Goal: Find specific page/section: Locate a particular part of the current website

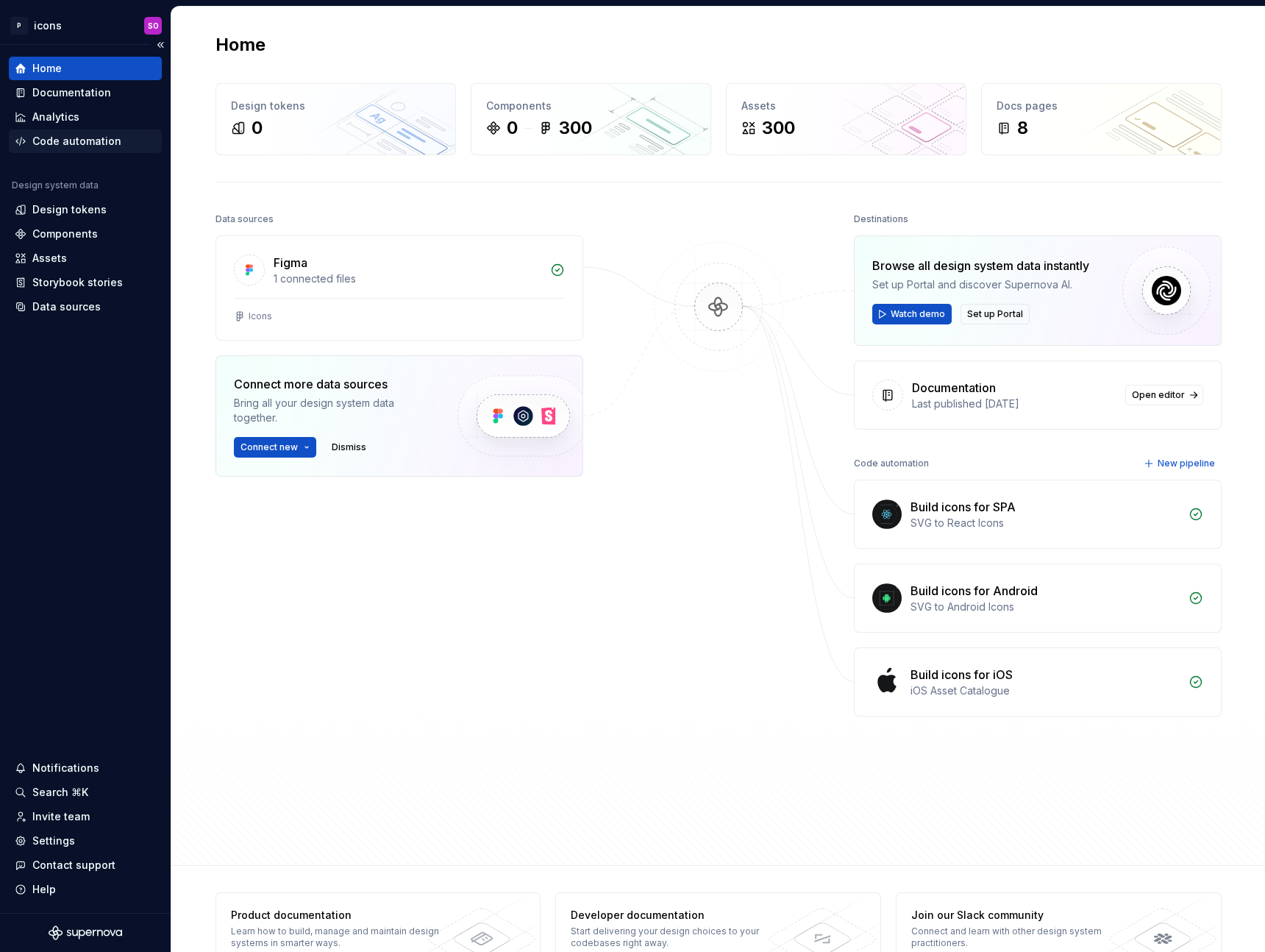
click at [72, 135] on div "Code automation" at bounding box center [77, 141] width 89 height 15
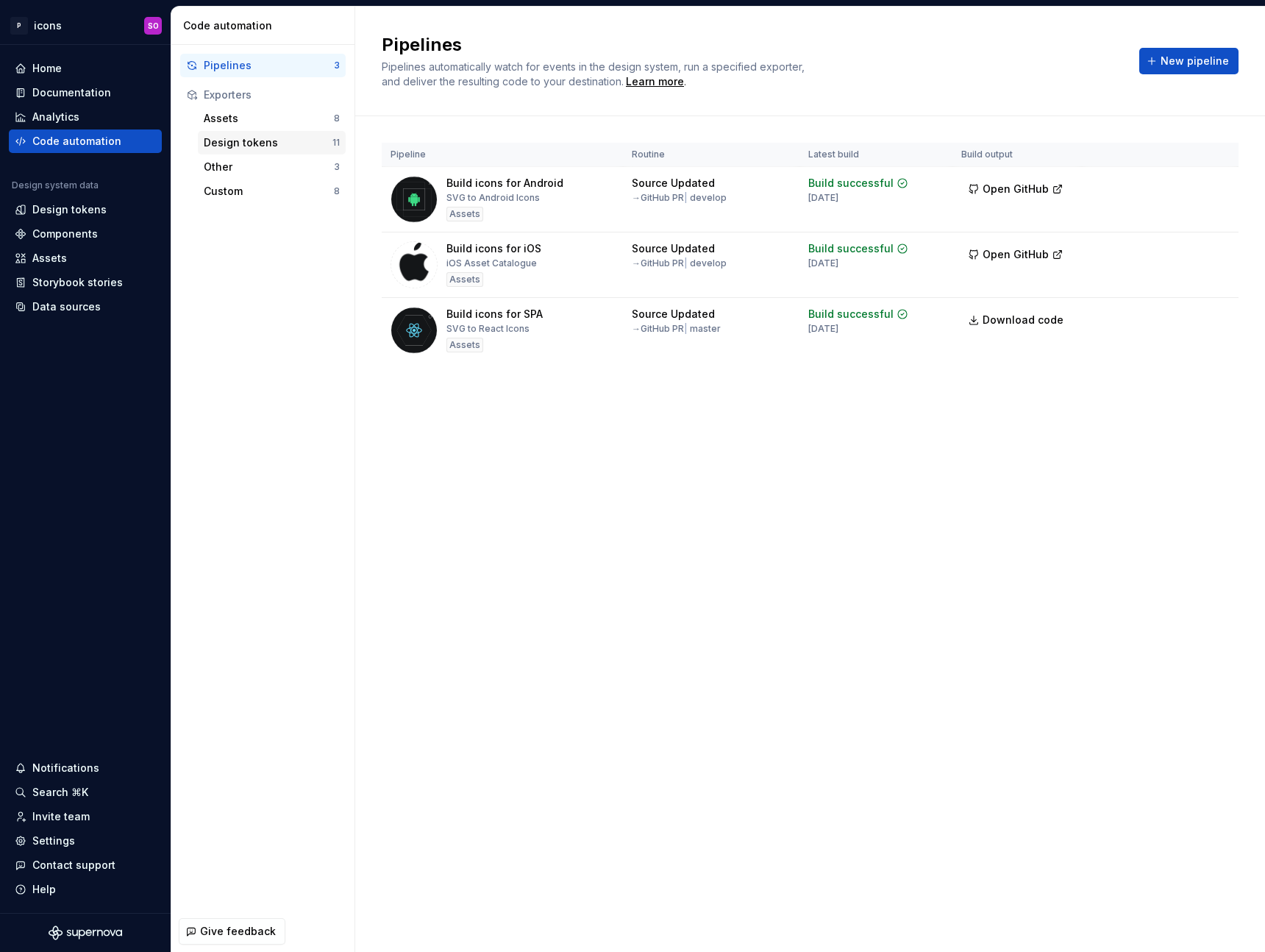
click at [262, 142] on div "Design tokens" at bounding box center [267, 143] width 128 height 15
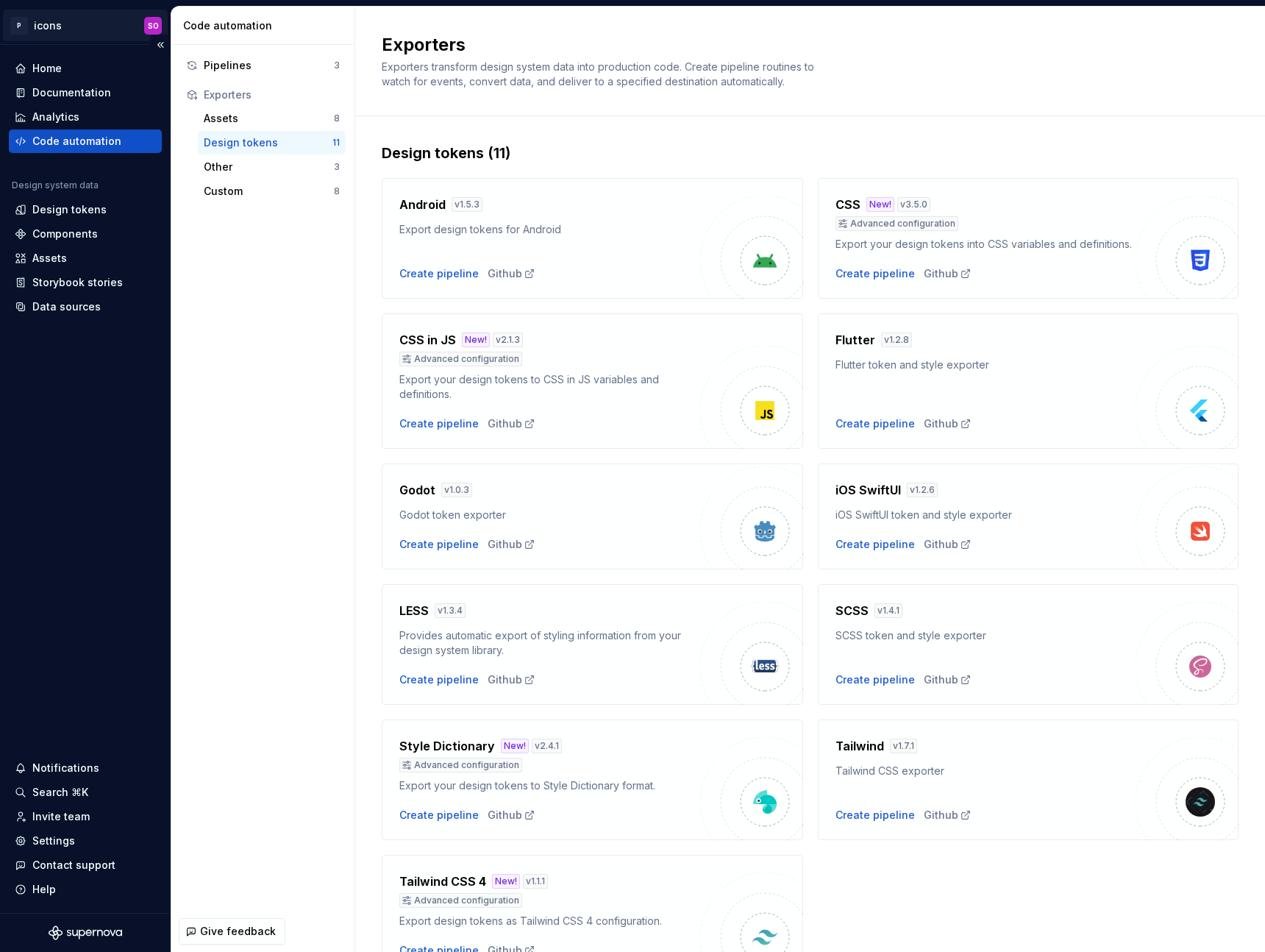
click at [71, 26] on html "P icons SO Home Documentation Analytics Code automation Design system data Desi…" at bounding box center [632, 476] width 1265 height 952
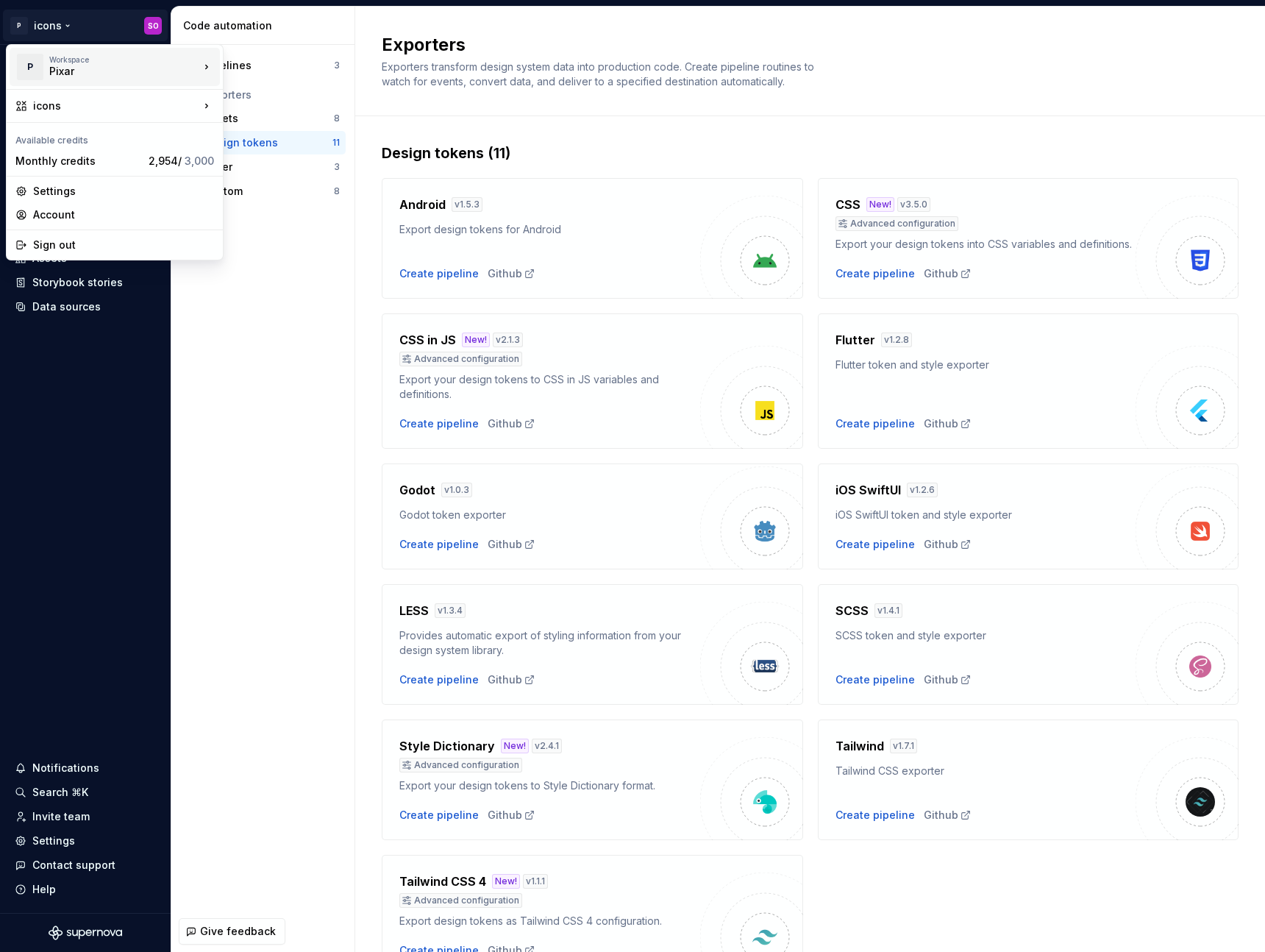
click at [90, 70] on div "Pixar" at bounding box center [112, 71] width 125 height 15
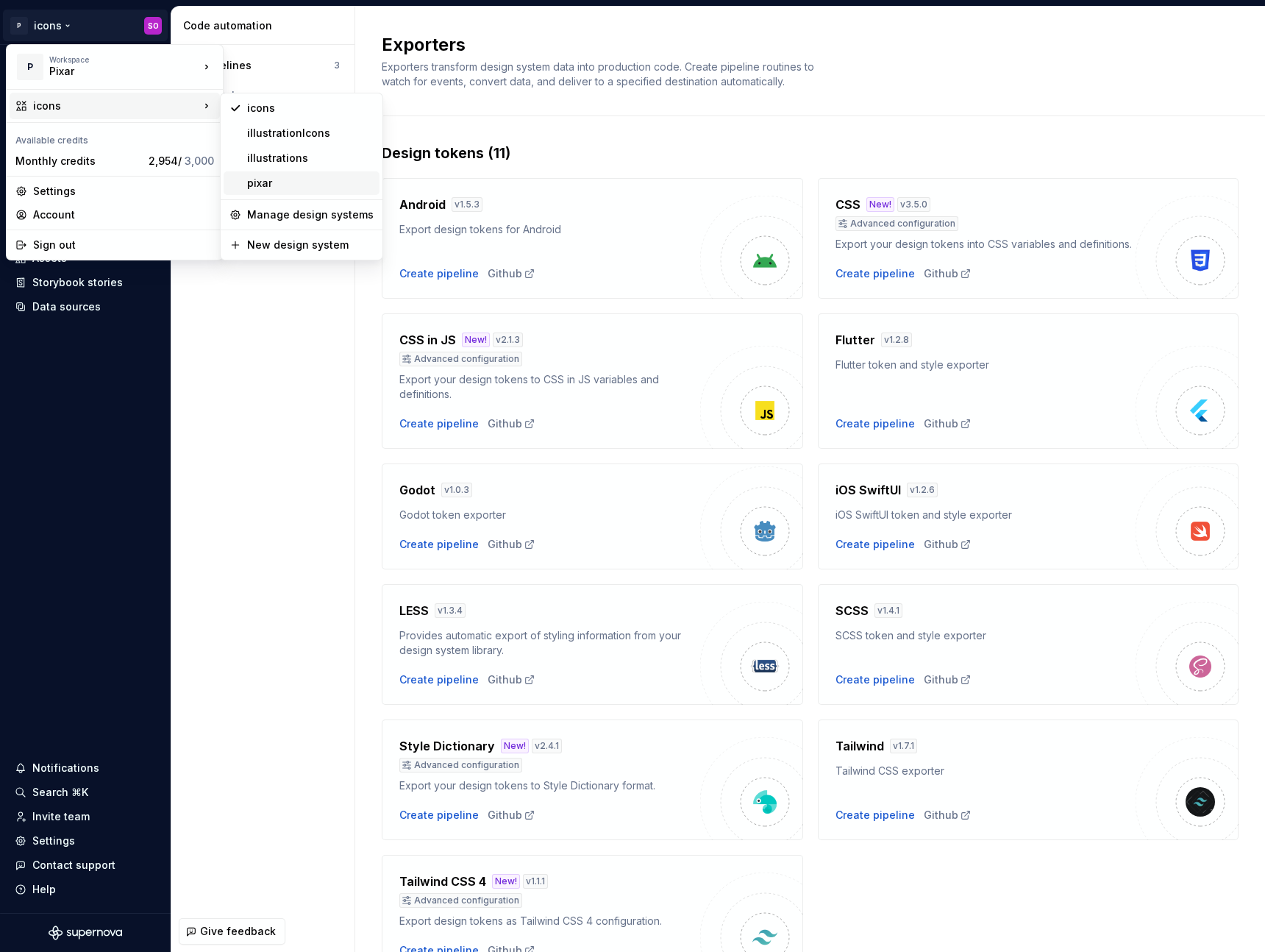
click at [266, 182] on div "pixar" at bounding box center [310, 183] width 126 height 15
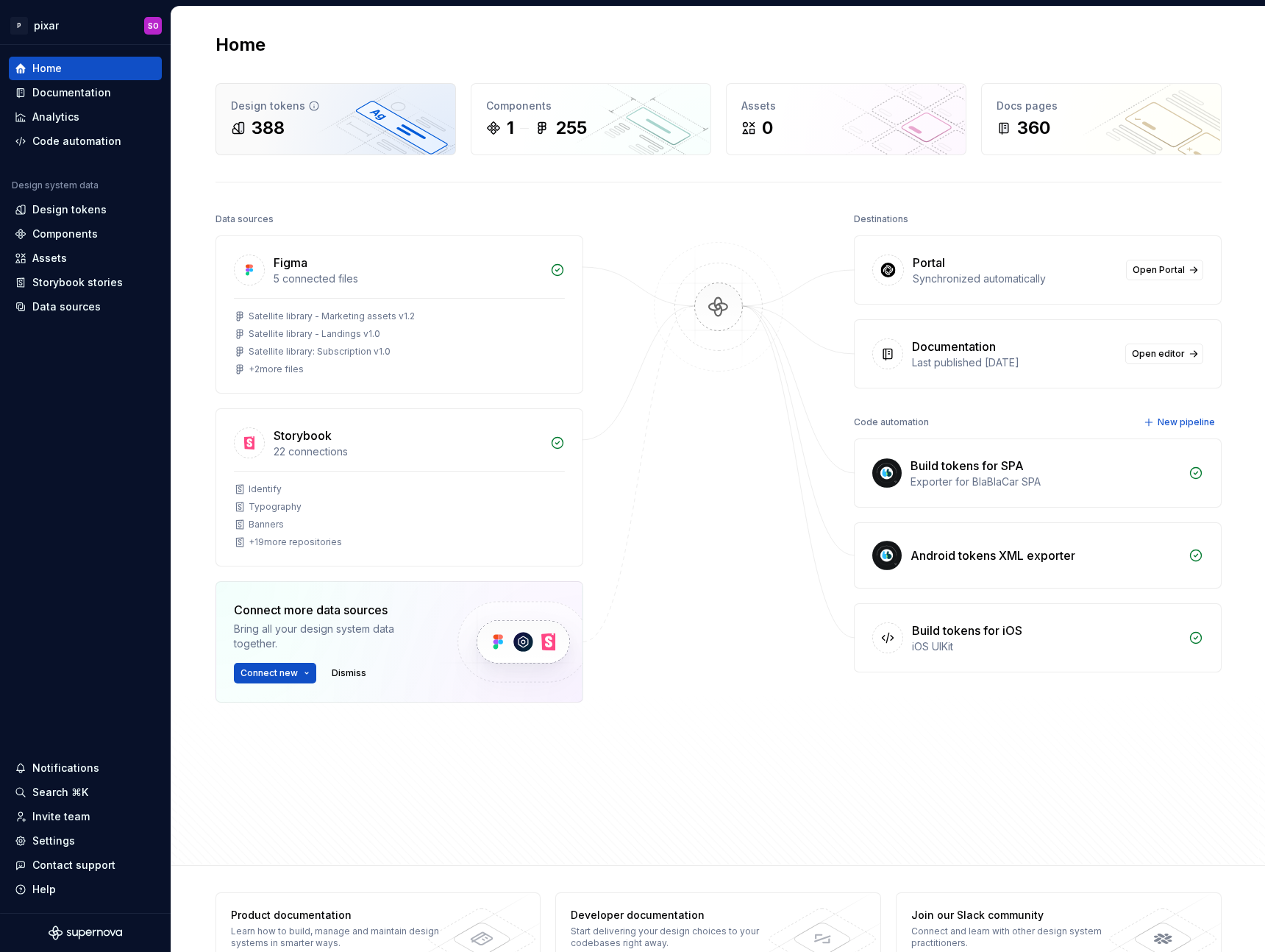
click at [316, 113] on div "Design tokens" at bounding box center [336, 106] width 209 height 15
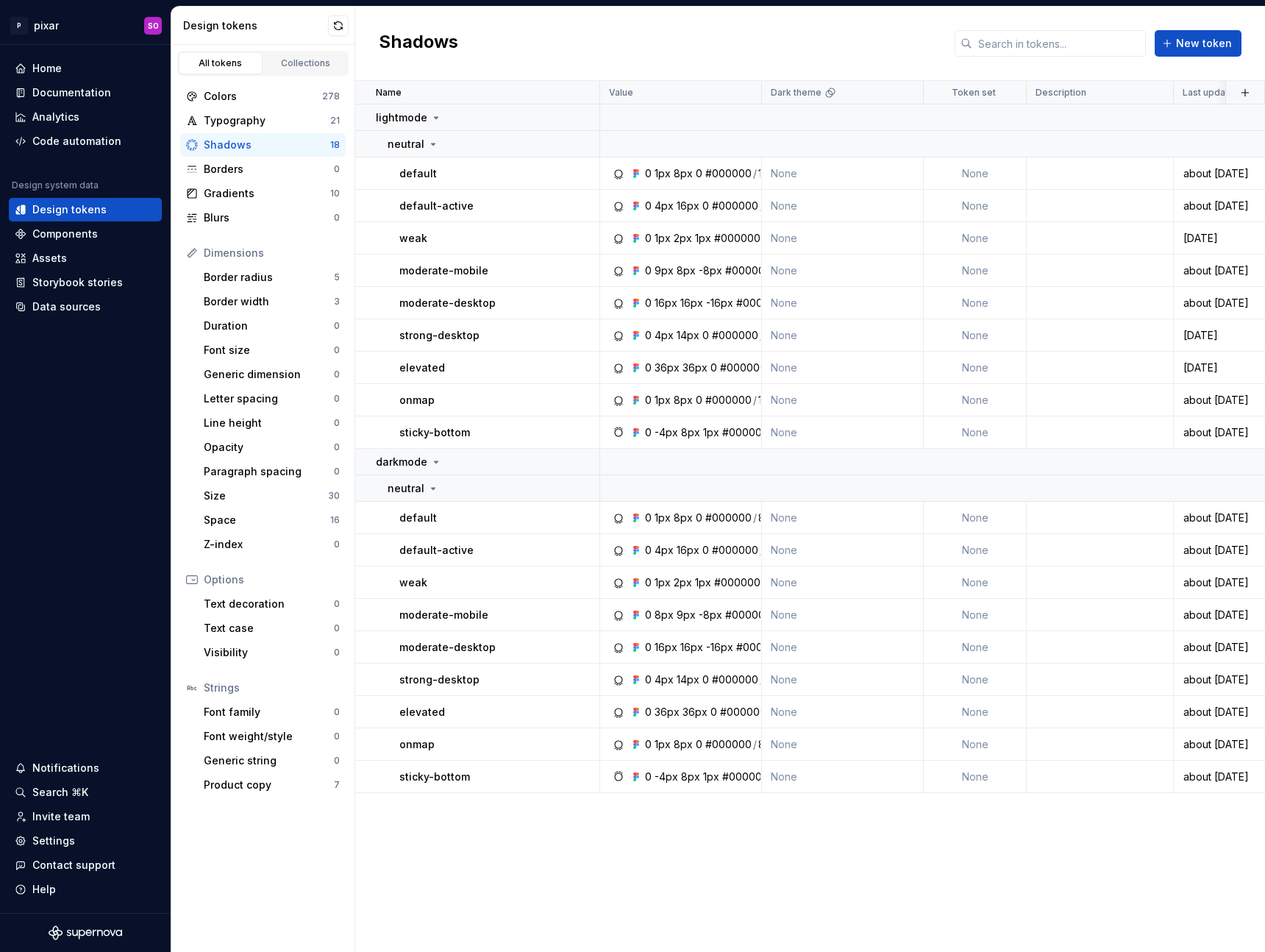
click at [537, 23] on div "Shadows New token" at bounding box center [810, 44] width 910 height 74
drag, startPoint x: 496, startPoint y: 271, endPoint x: 396, endPoint y: 266, distance: 100.1
click at [396, 266] on td "moderate-mobile" at bounding box center [477, 270] width 245 height 32
copy p "moderate-mobile"
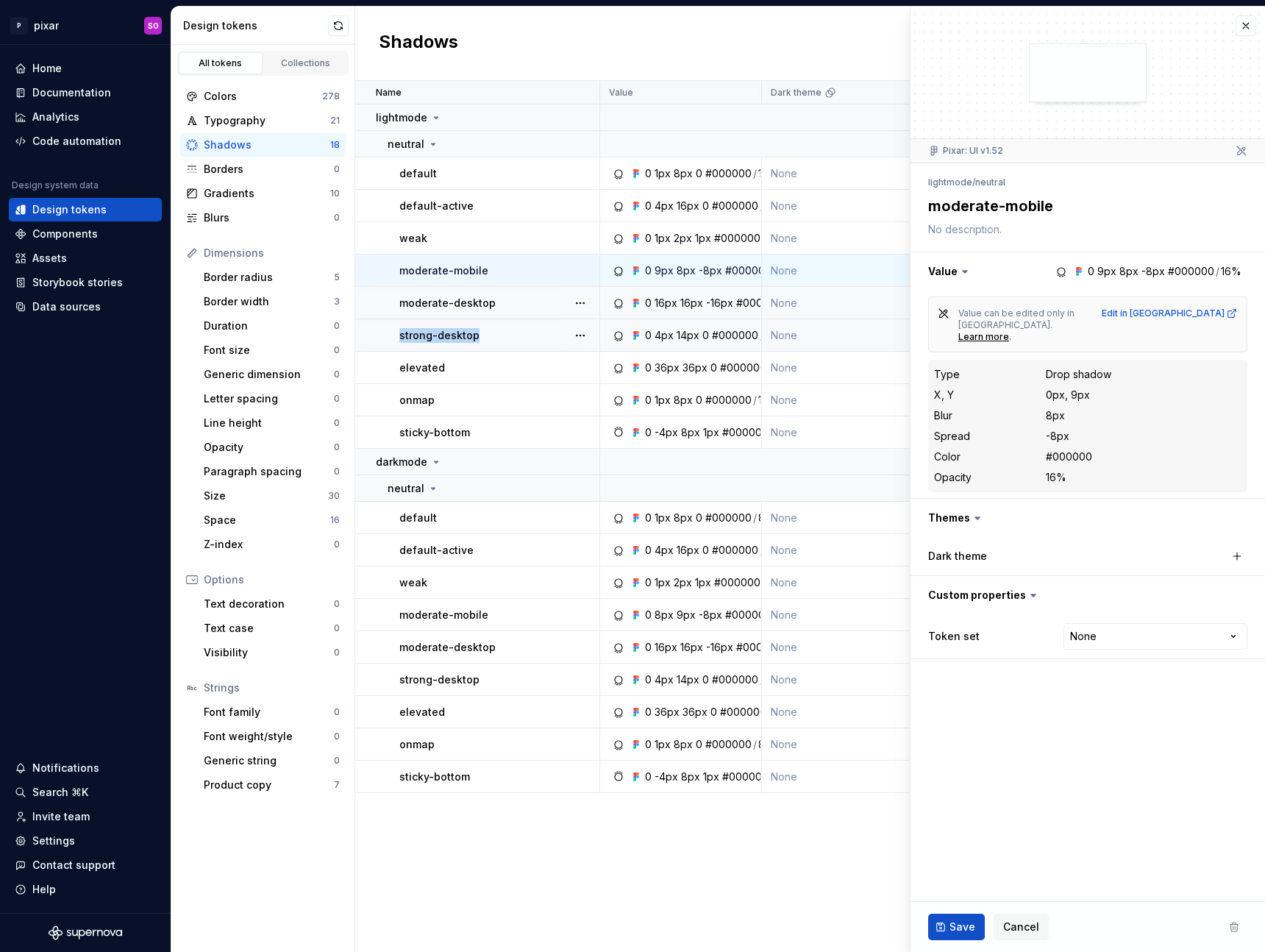
drag, startPoint x: 499, startPoint y: 336, endPoint x: 398, endPoint y: 337, distance: 101.0
click at [398, 337] on td "strong-desktop" at bounding box center [477, 335] width 245 height 32
copy p "strong-desktop"
type textarea "*"
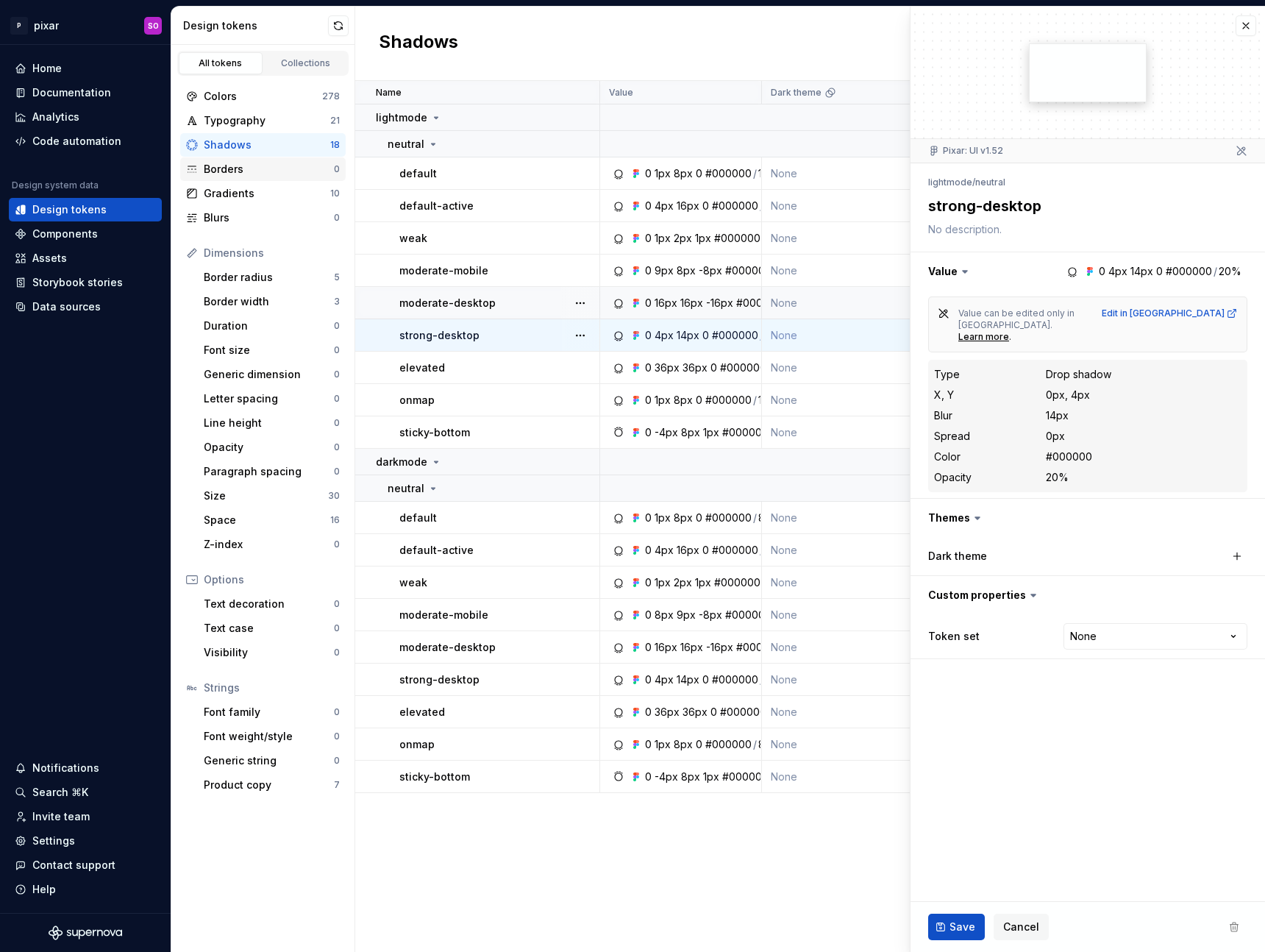
click at [267, 171] on div "Borders" at bounding box center [268, 170] width 130 height 15
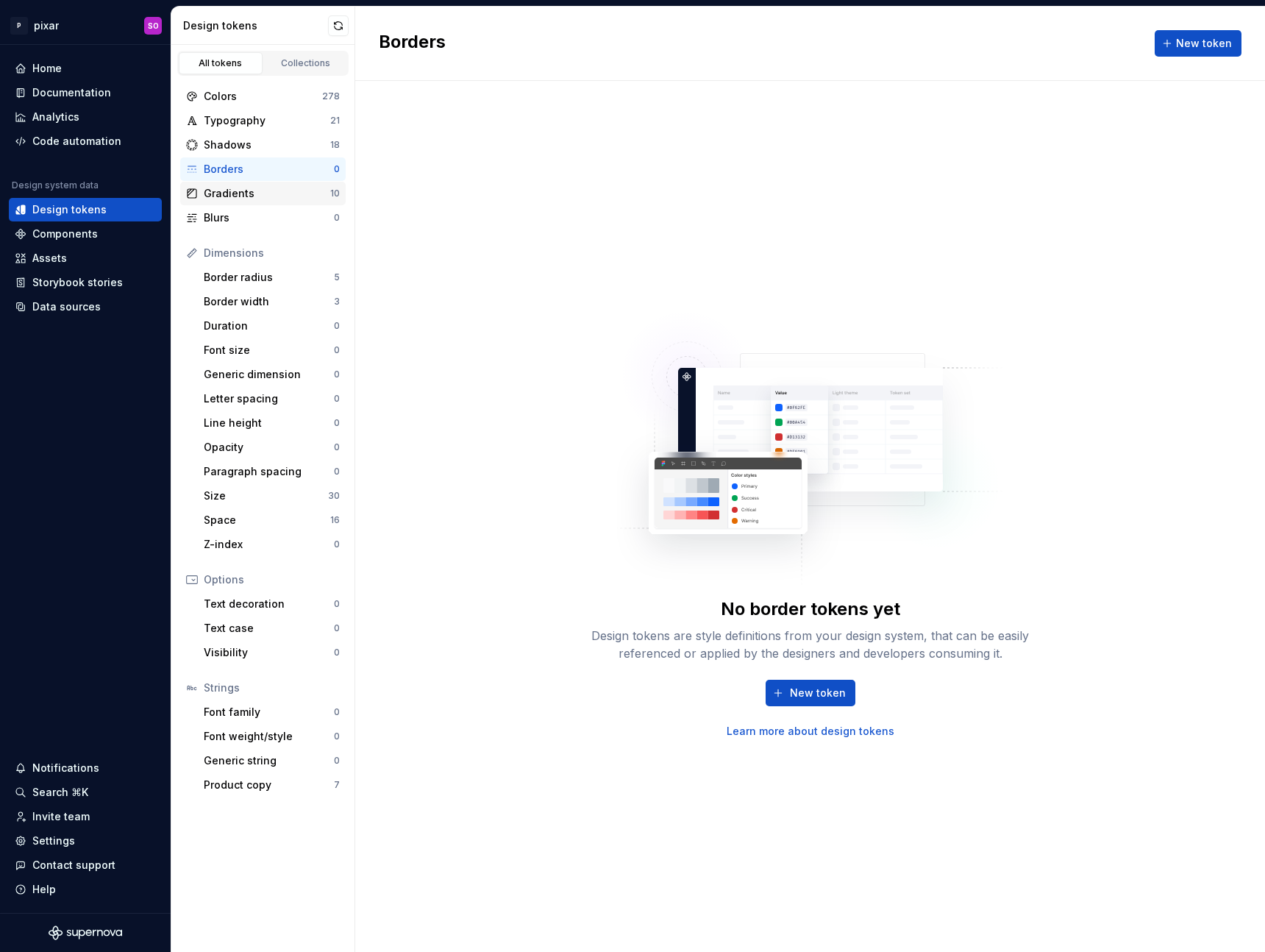
click at [259, 187] on div "Gradients" at bounding box center [267, 194] width 126 height 15
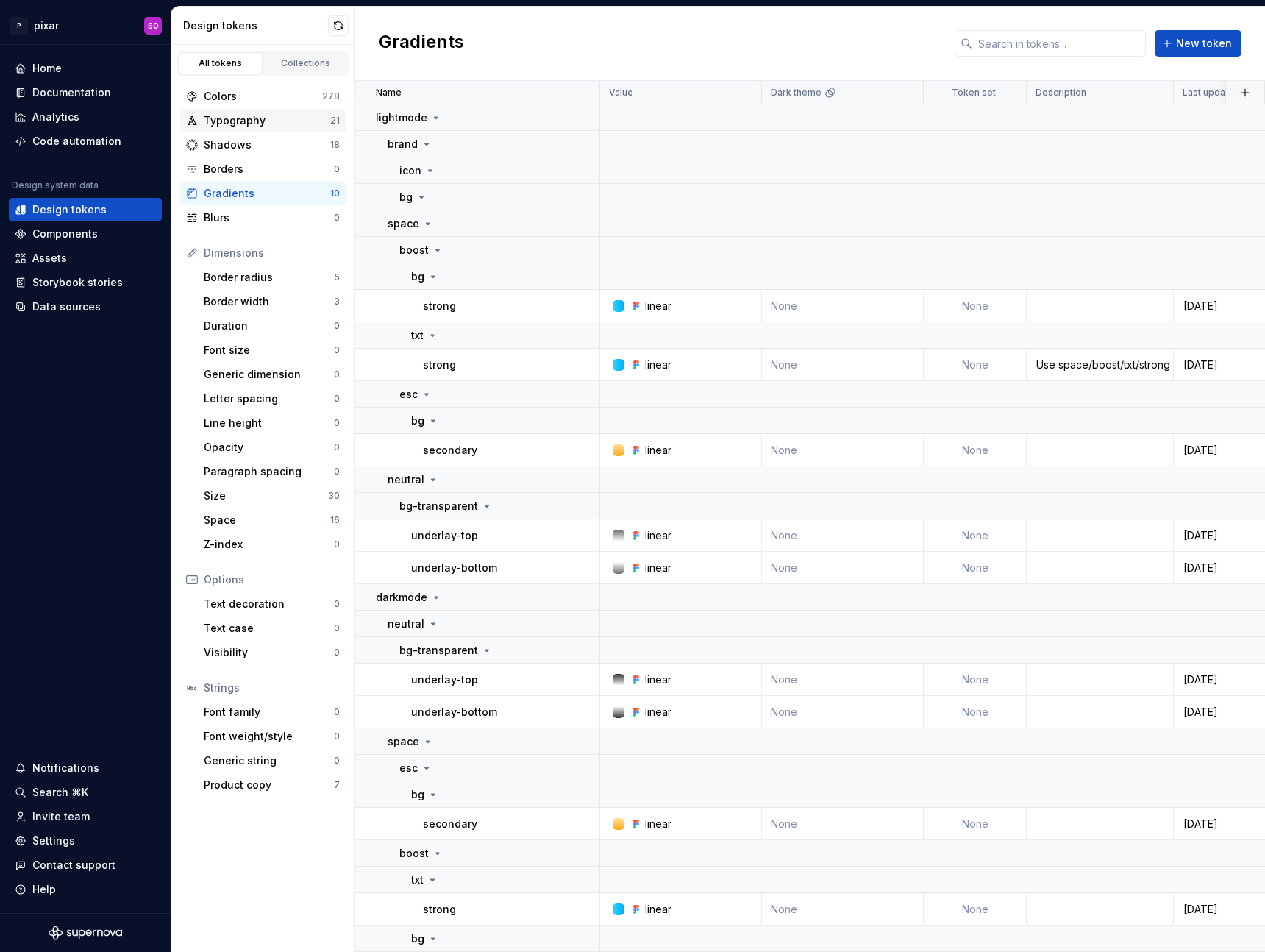
click at [266, 114] on div "Typography" at bounding box center [267, 121] width 126 height 15
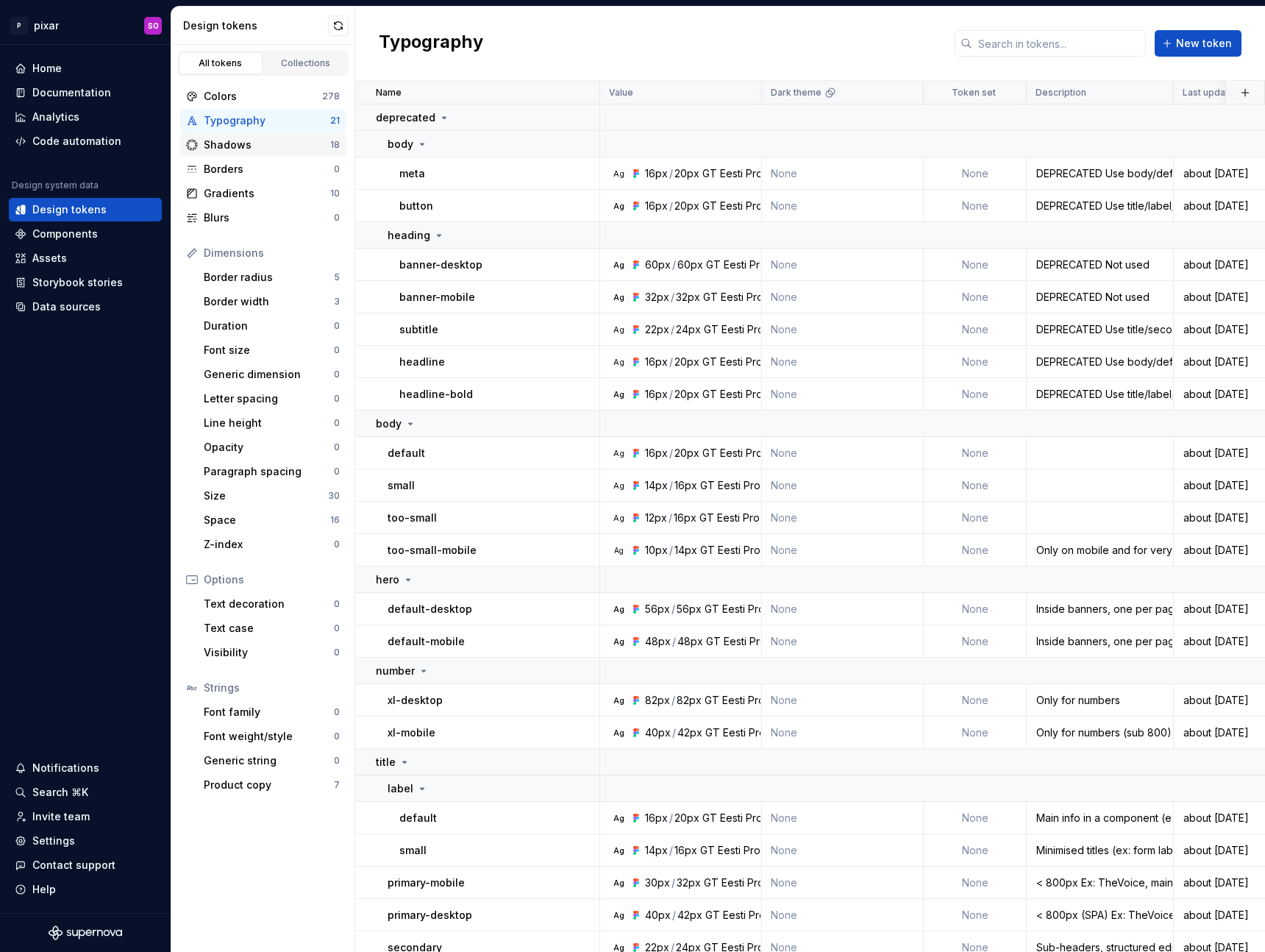
click at [267, 139] on div "Shadows" at bounding box center [267, 145] width 126 height 15
